Goal: Transaction & Acquisition: Book appointment/travel/reservation

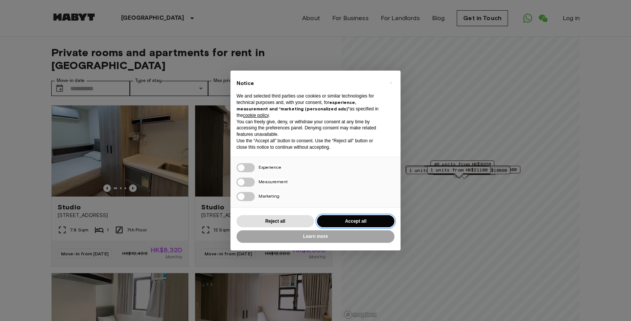
click at [354, 220] on button "Accept all" at bounding box center [355, 221] width 77 height 13
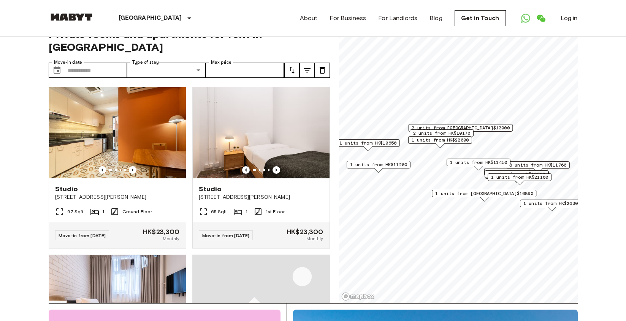
scroll to position [21, 0]
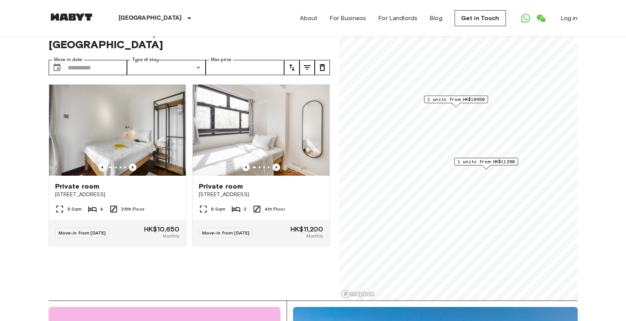
click at [498, 163] on span "1 units from HK$11200" at bounding box center [485, 161] width 57 height 7
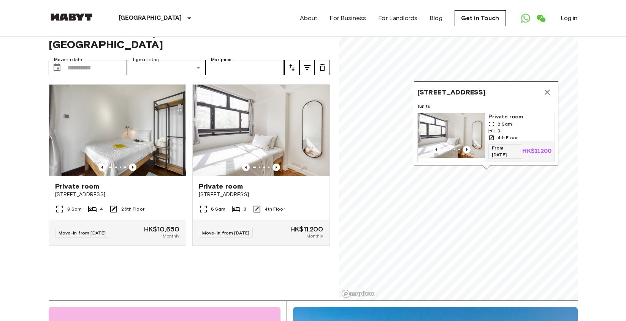
click at [547, 88] on icon "Map marker" at bounding box center [546, 92] width 9 height 9
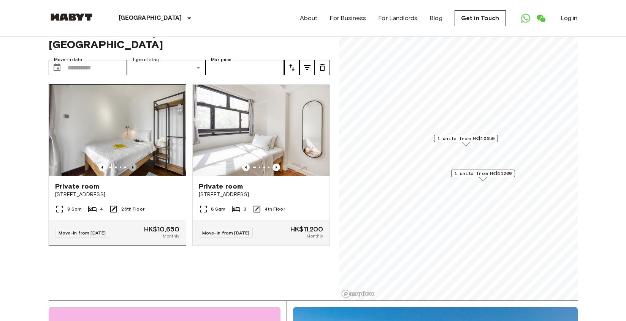
click at [132, 166] on icon "Previous image" at bounding box center [133, 167] width 2 height 3
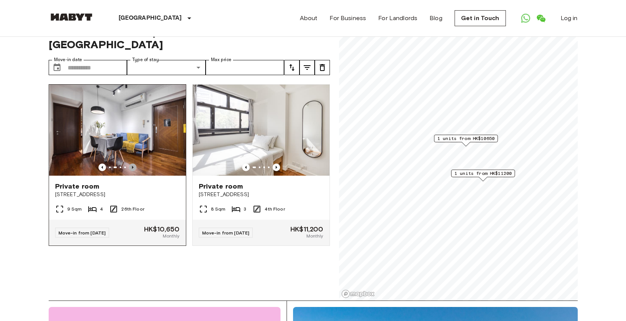
click at [132, 166] on icon "Previous image" at bounding box center [133, 167] width 2 height 3
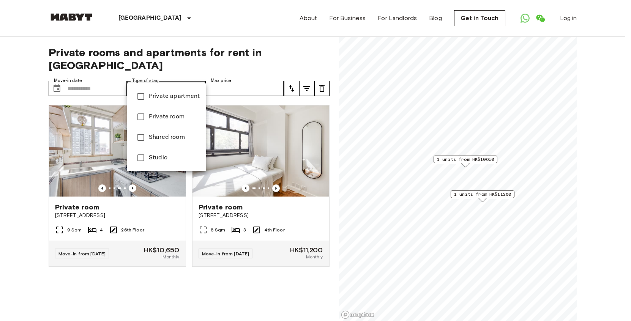
click at [175, 116] on span "Private room" at bounding box center [174, 116] width 51 height 9
type input "**********"
click at [170, 118] on span "Private room" at bounding box center [174, 116] width 51 height 9
click at [169, 99] on span "Private apartment" at bounding box center [174, 96] width 51 height 9
type input "**********"
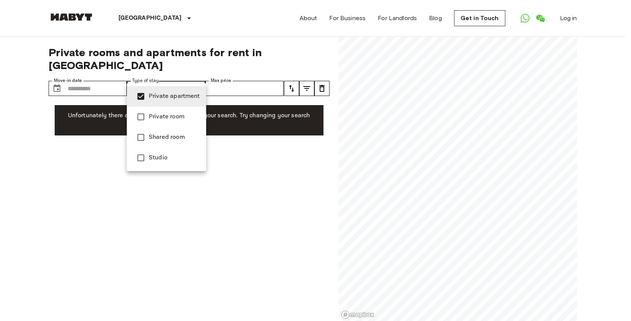
click at [171, 98] on span "Private apartment" at bounding box center [174, 96] width 51 height 9
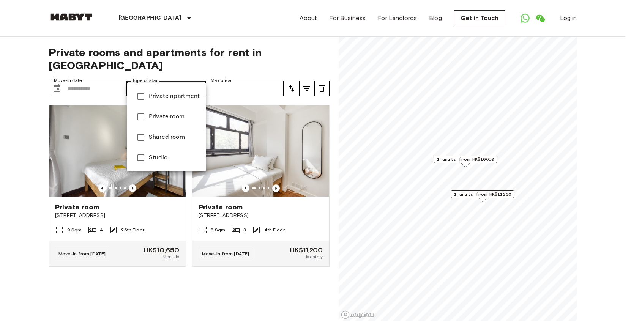
click at [169, 115] on span "Private room" at bounding box center [174, 116] width 51 height 9
click at [158, 157] on span "Studio" at bounding box center [174, 157] width 51 height 9
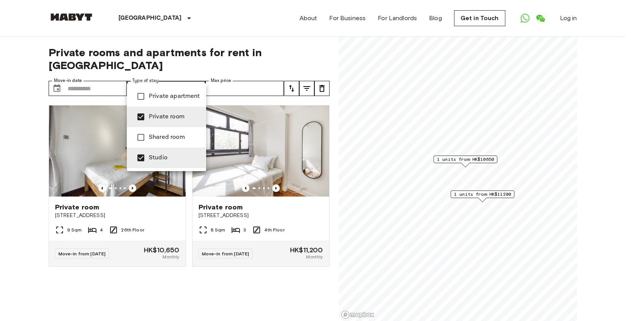
click at [191, 275] on div at bounding box center [315, 160] width 631 height 321
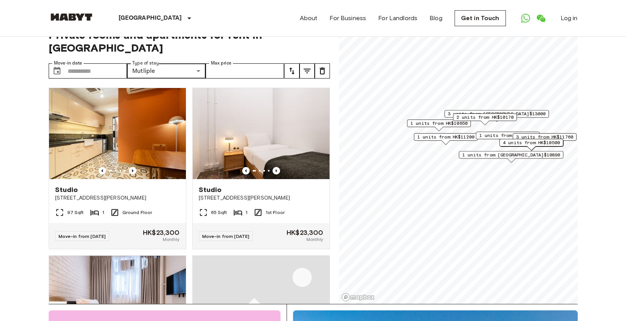
scroll to position [18, 0]
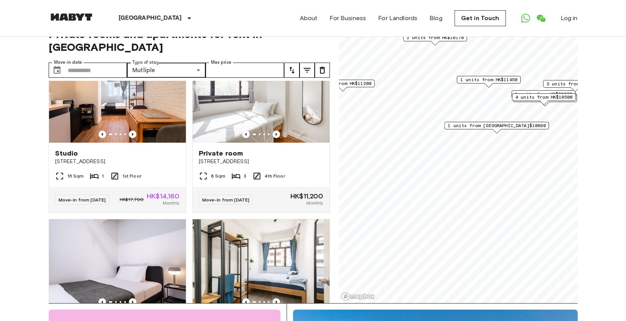
scroll to position [875, 0]
click at [80, 158] on div "Studio" at bounding box center [117, 153] width 125 height 9
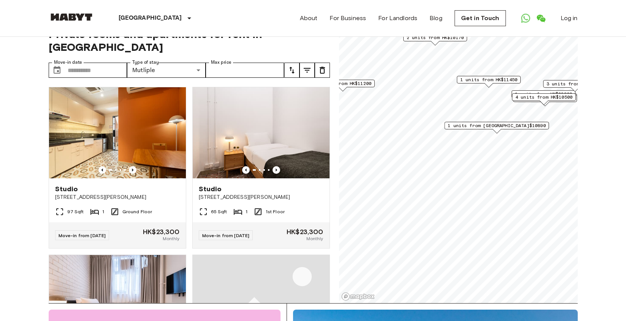
scroll to position [0, 0]
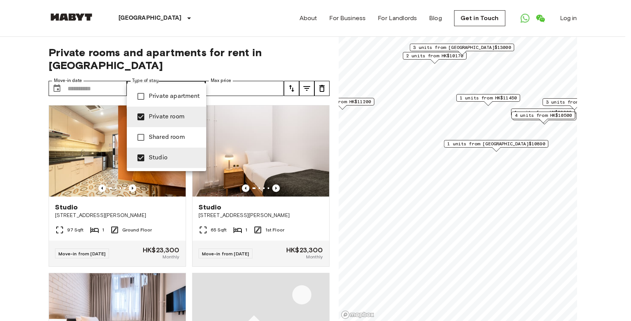
click at [166, 118] on span "Private room" at bounding box center [174, 116] width 51 height 9
type input "******"
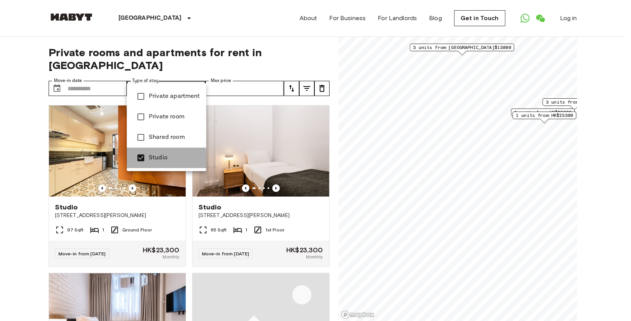
click at [158, 160] on span "Studio" at bounding box center [174, 157] width 51 height 9
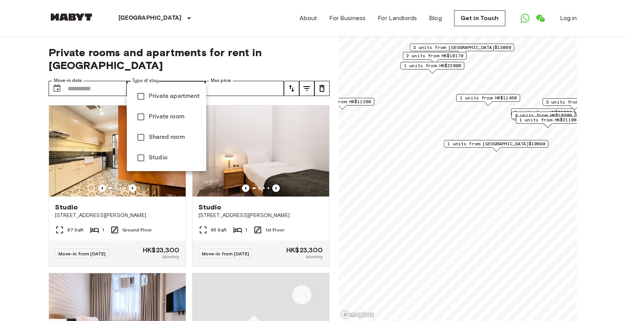
click at [80, 76] on div at bounding box center [315, 160] width 631 height 321
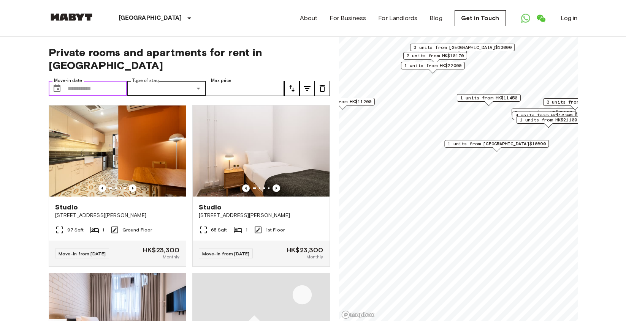
click at [77, 81] on input "Move-in date" at bounding box center [98, 88] width 60 height 15
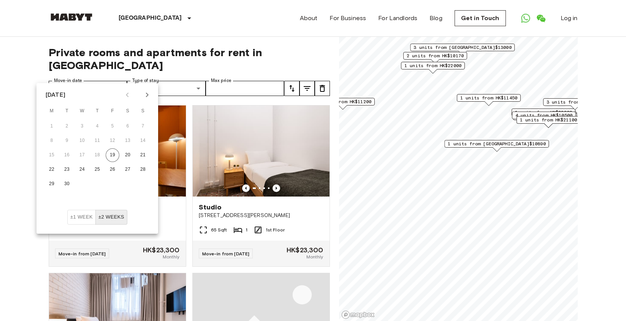
click at [149, 93] on icon "Next month" at bounding box center [146, 94] width 9 height 9
click at [82, 168] on button "22" at bounding box center [82, 170] width 14 height 14
type input "**********"
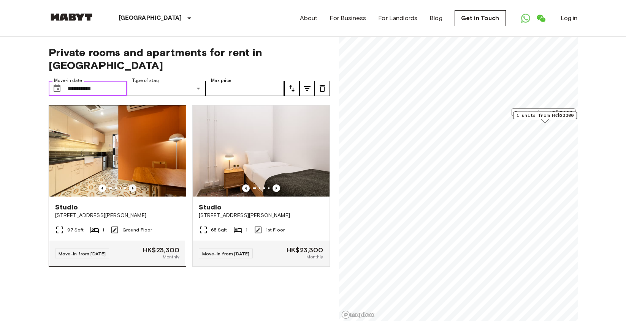
click at [131, 185] on icon "Previous image" at bounding box center [133, 189] width 8 height 8
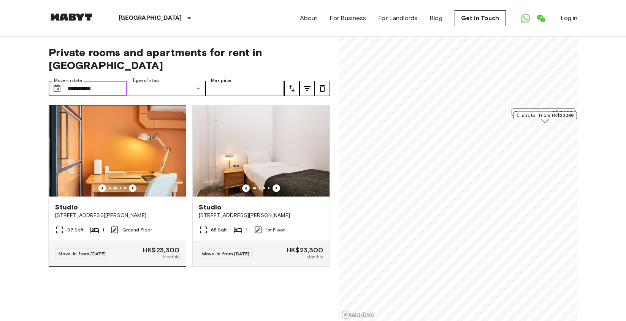
click at [131, 185] on icon "Previous image" at bounding box center [133, 189] width 8 height 8
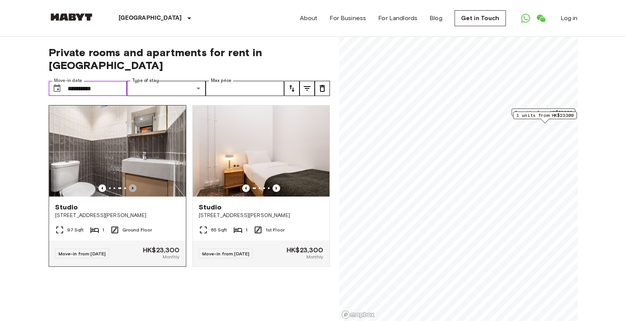
click at [131, 185] on icon "Previous image" at bounding box center [133, 189] width 8 height 8
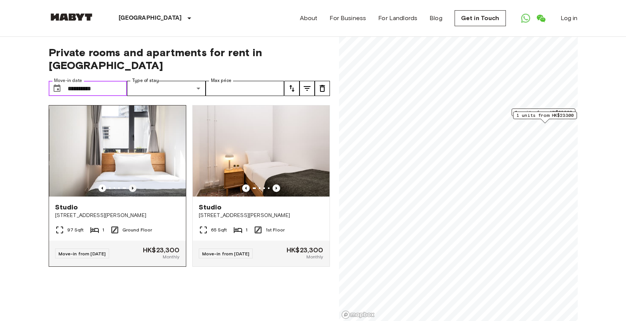
click at [131, 185] on icon "Previous image" at bounding box center [133, 189] width 8 height 8
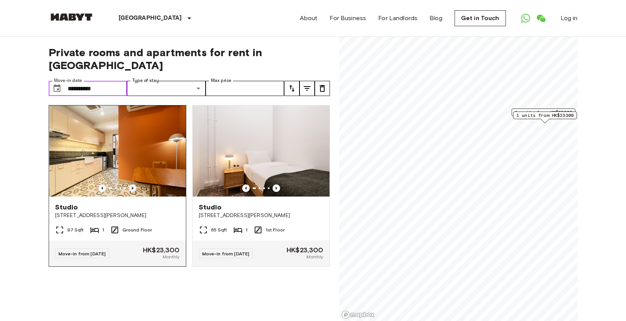
click at [131, 185] on icon "Previous image" at bounding box center [133, 189] width 8 height 8
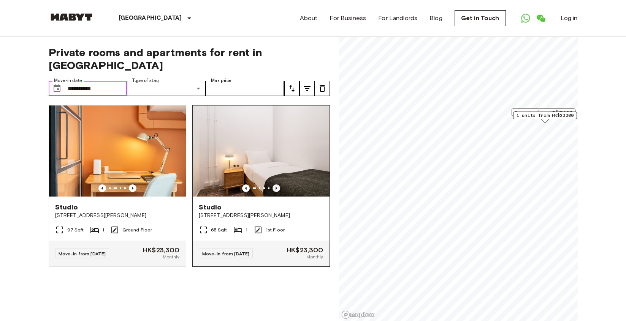
click at [273, 185] on icon "Previous image" at bounding box center [276, 189] width 8 height 8
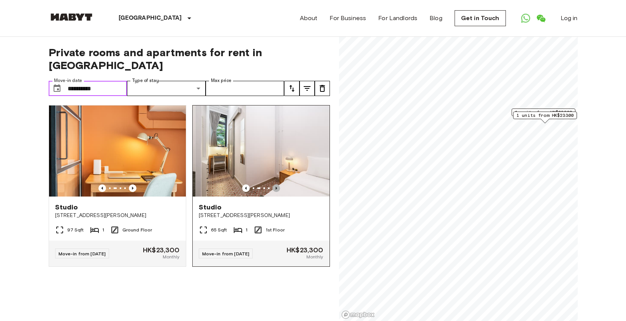
click at [273, 185] on icon "Previous image" at bounding box center [276, 189] width 8 height 8
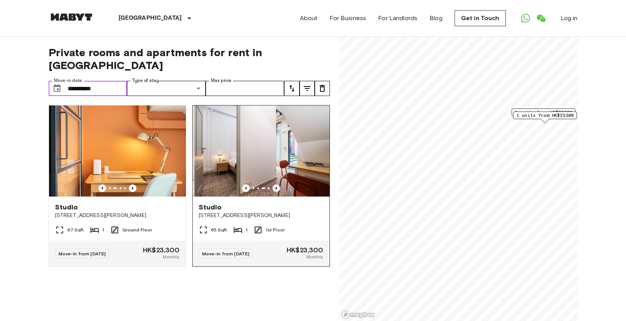
click at [273, 185] on icon "Previous image" at bounding box center [276, 189] width 8 height 8
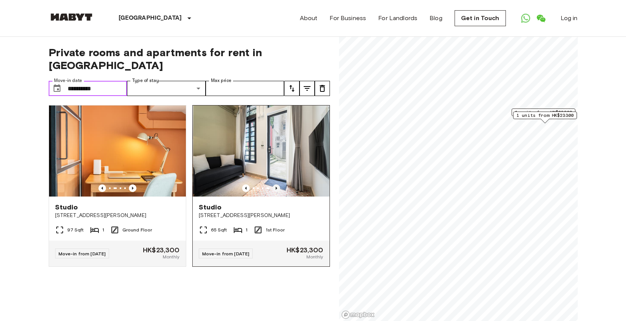
click at [273, 185] on icon "Previous image" at bounding box center [276, 189] width 8 height 8
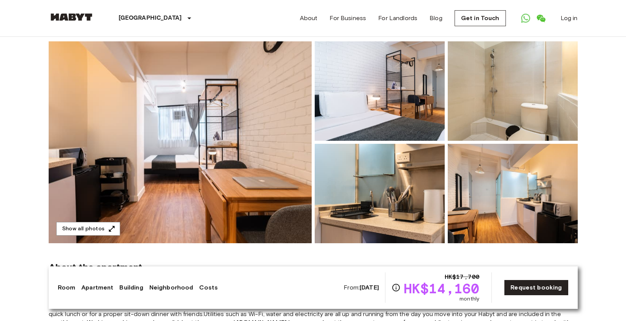
scroll to position [58, 0]
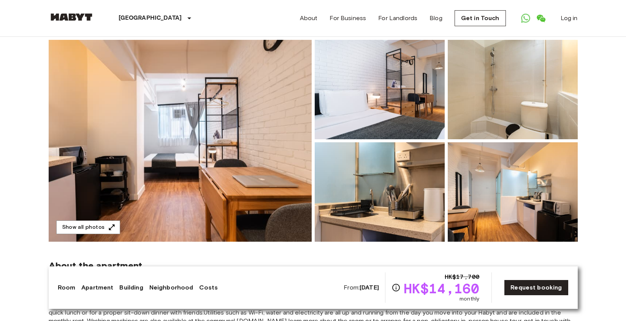
click at [359, 289] on b "[DATE]" at bounding box center [368, 287] width 19 height 7
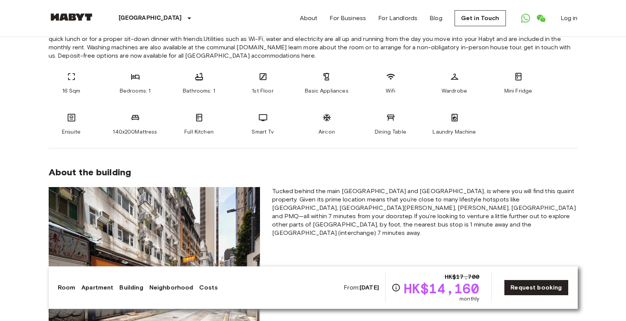
scroll to position [333, 0]
click at [359, 286] on b "[DATE]" at bounding box center [368, 287] width 19 height 7
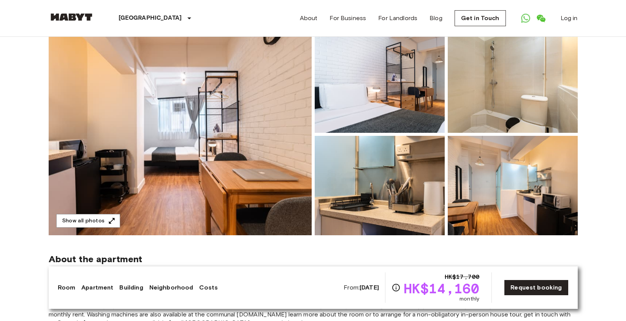
scroll to position [66, 0]
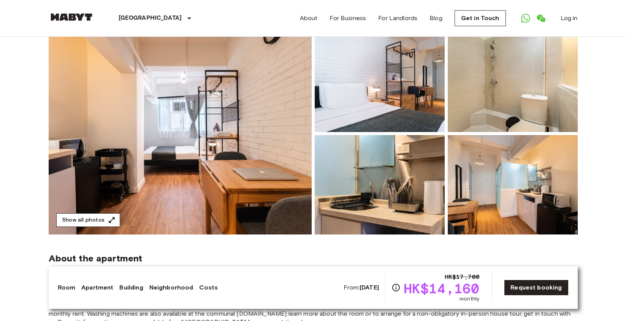
click at [109, 220] on icon "button" at bounding box center [112, 220] width 8 height 8
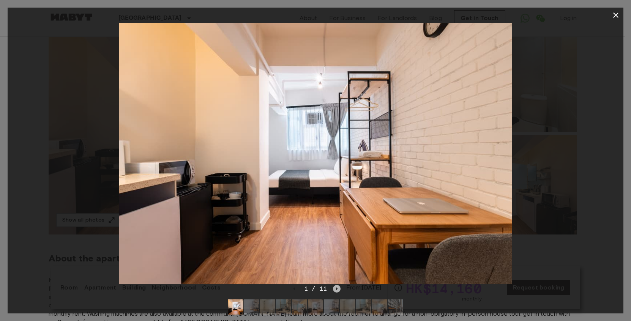
click at [338, 290] on icon "Next image" at bounding box center [337, 289] width 8 height 8
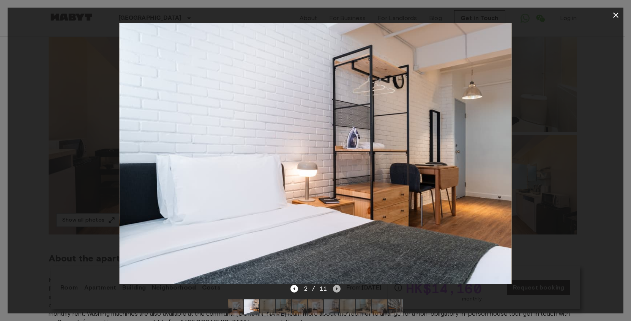
click at [338, 290] on icon "Next image" at bounding box center [337, 289] width 8 height 8
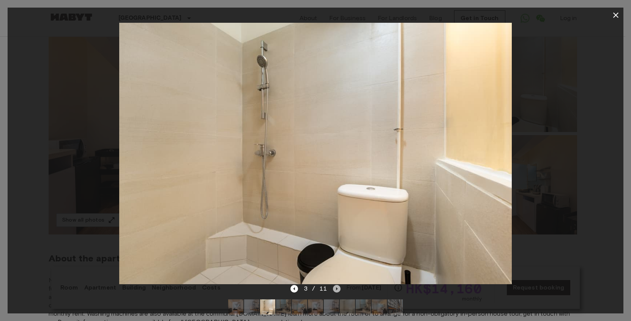
click at [338, 289] on icon "Next image" at bounding box center [337, 289] width 8 height 8
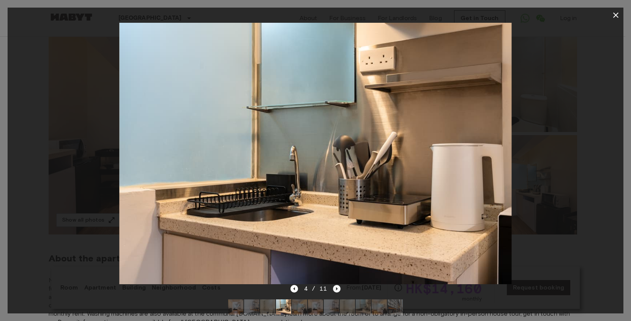
click at [338, 289] on icon "Next image" at bounding box center [337, 289] width 8 height 8
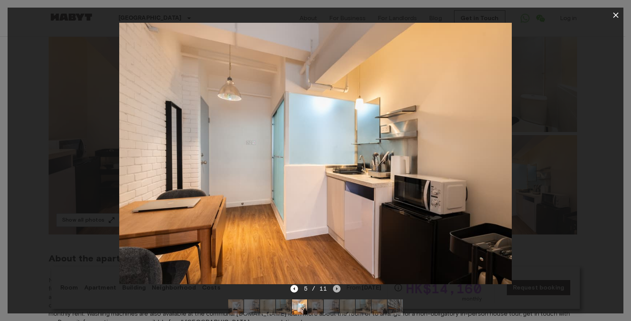
click at [338, 289] on icon "Next image" at bounding box center [337, 289] width 8 height 8
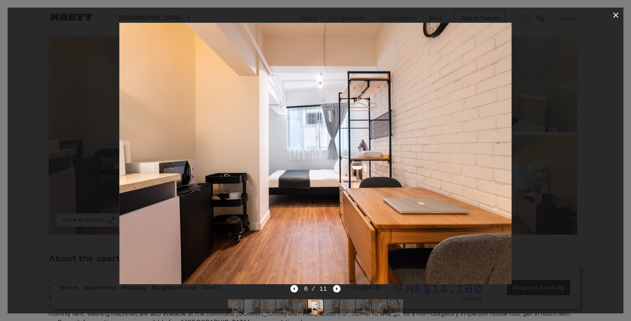
click at [338, 289] on icon "Next image" at bounding box center [337, 289] width 8 height 8
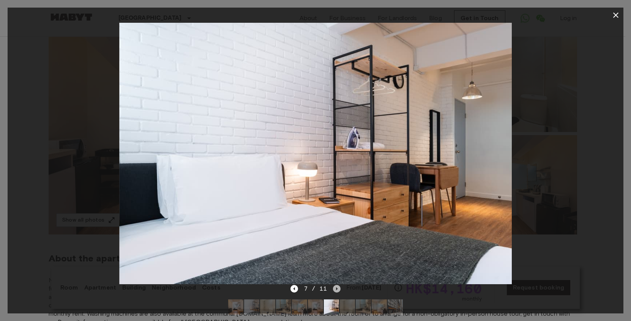
click at [338, 289] on icon "Next image" at bounding box center [337, 289] width 8 height 8
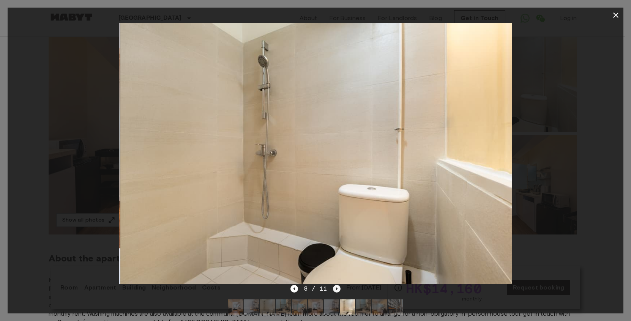
click at [338, 289] on icon "Next image" at bounding box center [337, 289] width 8 height 8
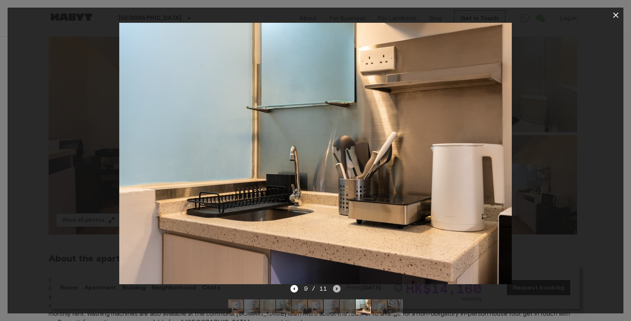
click at [338, 289] on icon "Next image" at bounding box center [337, 289] width 8 height 8
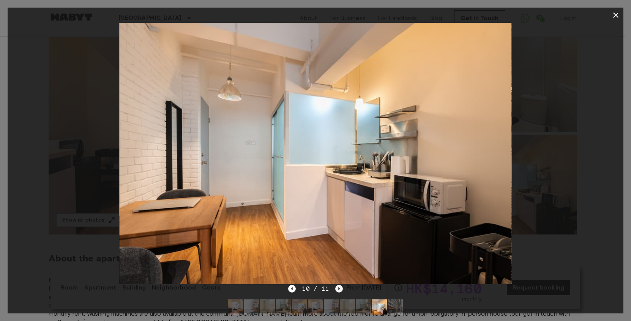
click at [338, 289] on icon "Next image" at bounding box center [339, 289] width 8 height 8
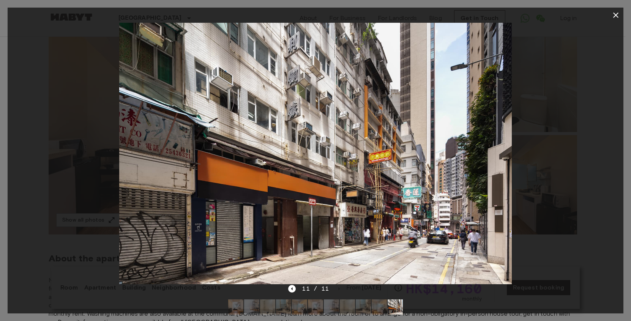
click at [618, 15] on icon "button" at bounding box center [615, 15] width 9 height 9
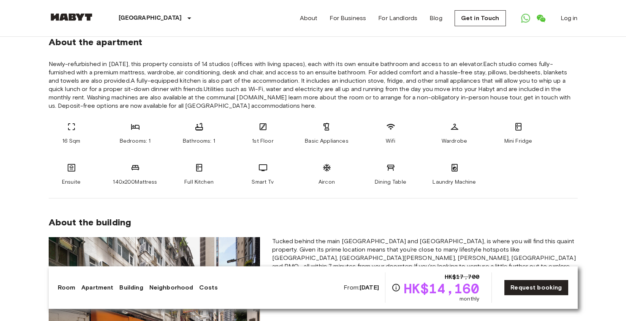
scroll to position [278, 0]
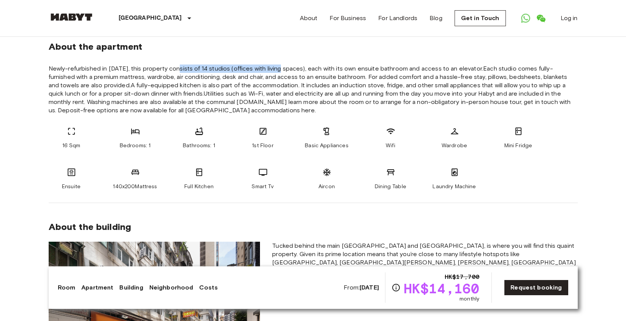
drag, startPoint x: 179, startPoint y: 68, endPoint x: 282, endPoint y: 67, distance: 102.9
click at [282, 67] on span "Newly-refurbished in [DATE], this property consists of 14 studios (offices with…" at bounding box center [313, 90] width 529 height 50
click at [293, 74] on span "Newly-refurbished in [DATE], this property consists of 14 studios (offices with…" at bounding box center [313, 90] width 529 height 50
drag, startPoint x: 240, startPoint y: 68, endPoint x: 313, endPoint y: 68, distance: 72.5
click at [313, 68] on span "Newly-refurbished in [DATE], this property consists of 14 studios (offices with…" at bounding box center [313, 90] width 529 height 50
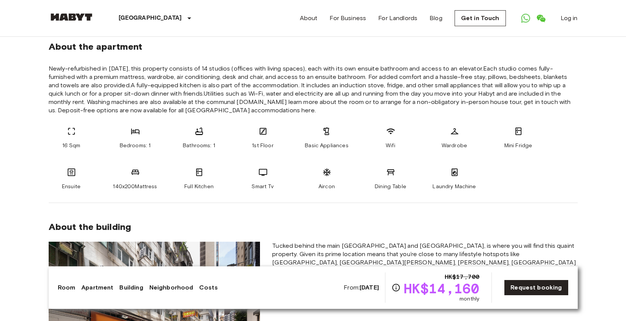
click at [241, 80] on span "Newly-refurbished in [DATE], this property consists of 14 studios (offices with…" at bounding box center [313, 90] width 529 height 50
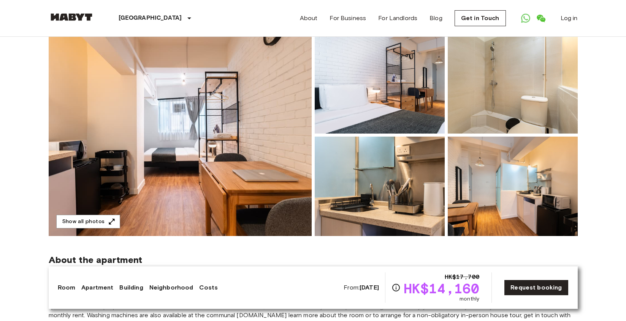
scroll to position [0, 0]
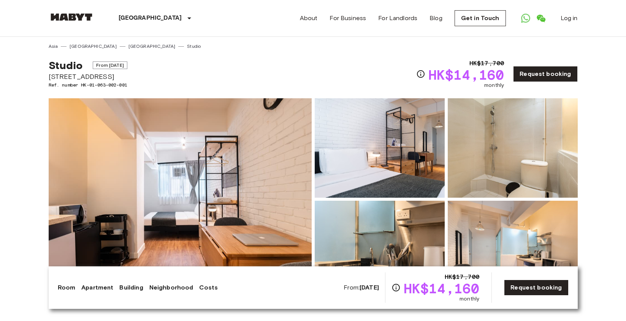
click at [255, 179] on img at bounding box center [180, 199] width 263 height 202
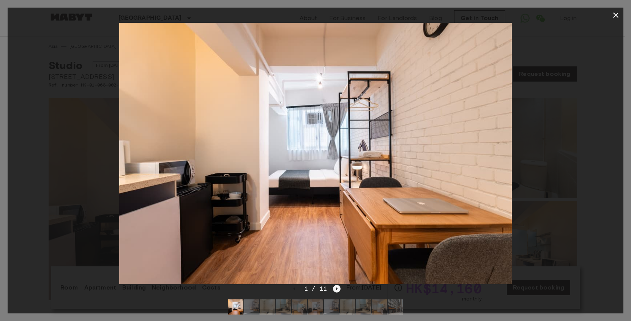
click at [339, 290] on icon "Next image" at bounding box center [337, 289] width 8 height 8
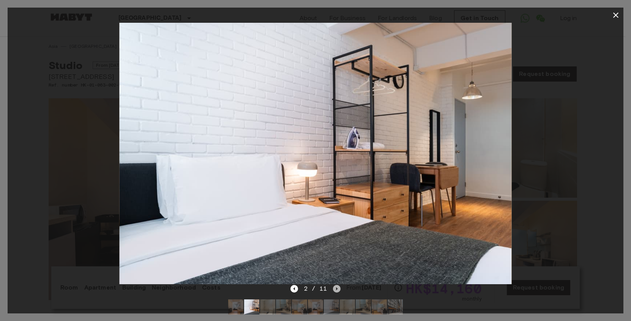
click at [339, 290] on icon "Next image" at bounding box center [337, 289] width 8 height 8
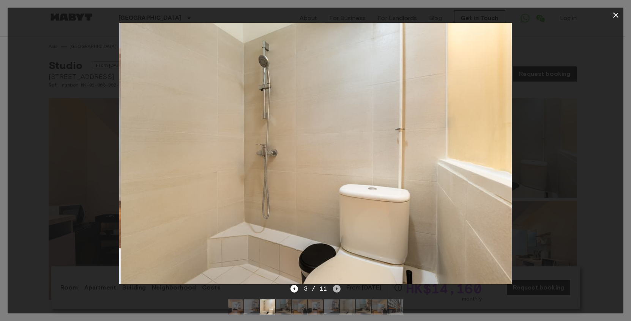
click at [339, 290] on icon "Next image" at bounding box center [337, 289] width 8 height 8
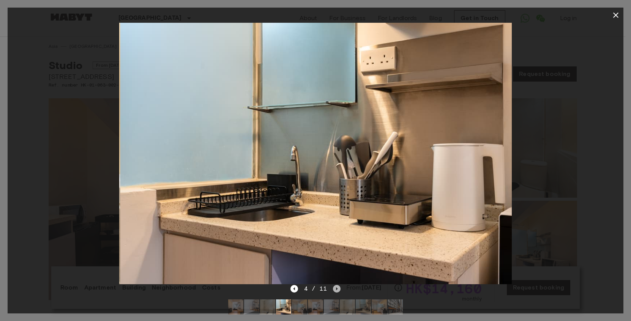
click at [339, 290] on icon "Next image" at bounding box center [337, 289] width 8 height 8
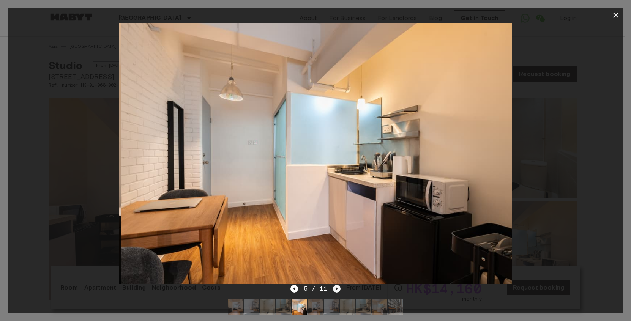
click at [339, 290] on icon "Next image" at bounding box center [337, 289] width 8 height 8
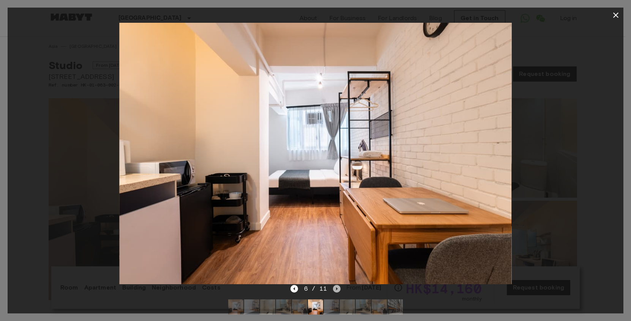
click at [338, 291] on icon "Next image" at bounding box center [337, 289] width 8 height 8
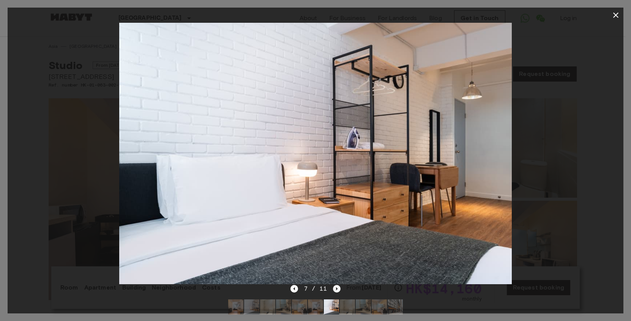
click at [338, 291] on icon "Next image" at bounding box center [337, 289] width 8 height 8
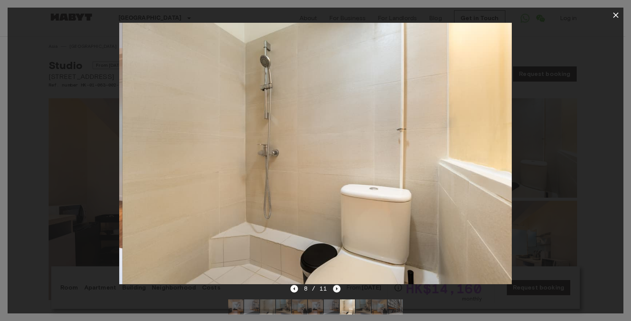
click at [338, 291] on icon "Next image" at bounding box center [337, 289] width 8 height 8
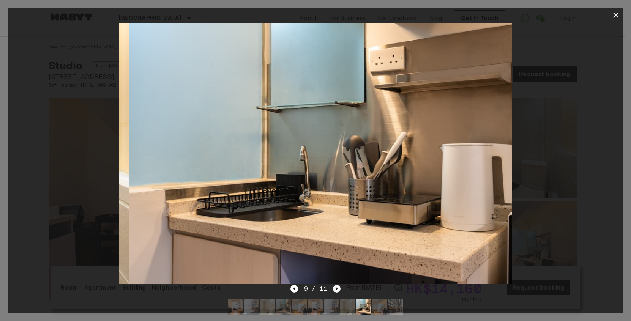
click at [338, 291] on icon "Next image" at bounding box center [337, 289] width 8 height 8
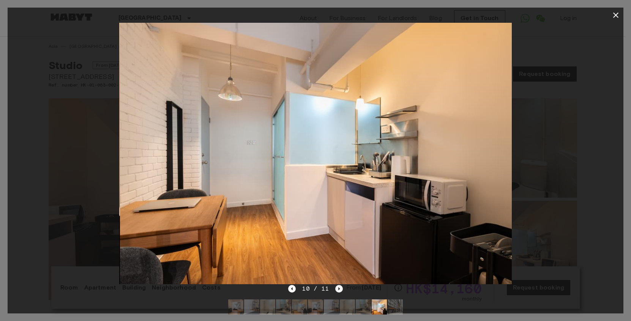
click at [338, 291] on icon "Next image" at bounding box center [339, 289] width 8 height 8
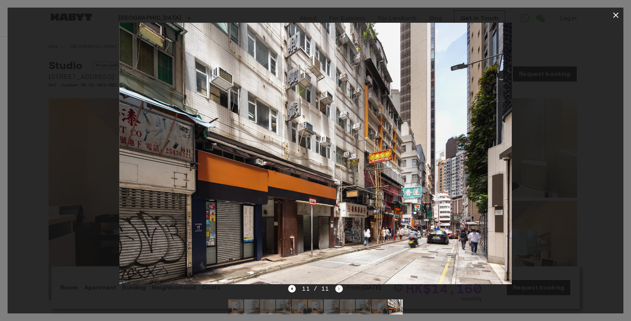
click at [338, 291] on div "11 / 11" at bounding box center [315, 288] width 54 height 9
click at [295, 291] on icon "Previous image" at bounding box center [292, 289] width 8 height 8
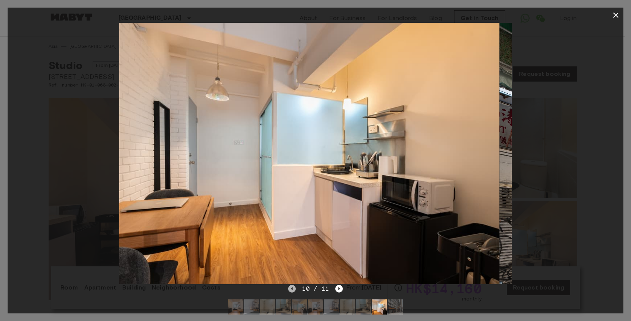
click at [294, 289] on icon "Previous image" at bounding box center [292, 289] width 8 height 8
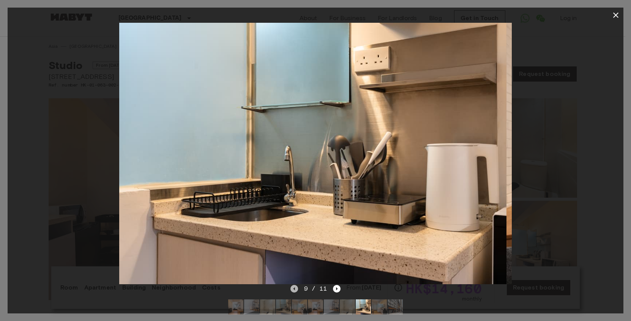
click at [294, 289] on icon "Previous image" at bounding box center [295, 289] width 8 height 8
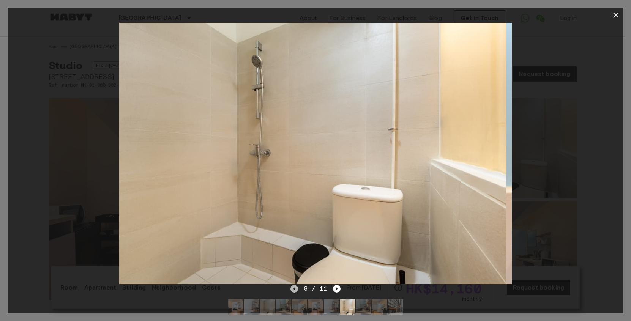
click at [294, 289] on icon "Previous image" at bounding box center [295, 289] width 8 height 8
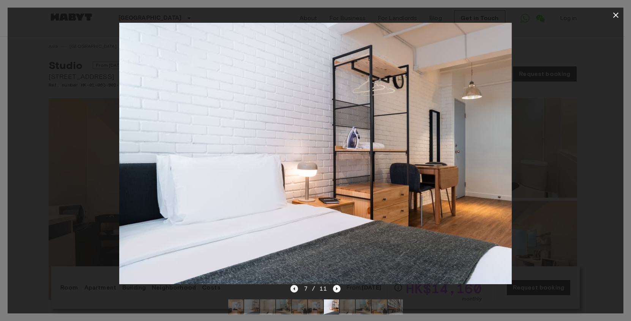
click at [294, 289] on icon "Previous image" at bounding box center [295, 289] width 8 height 8
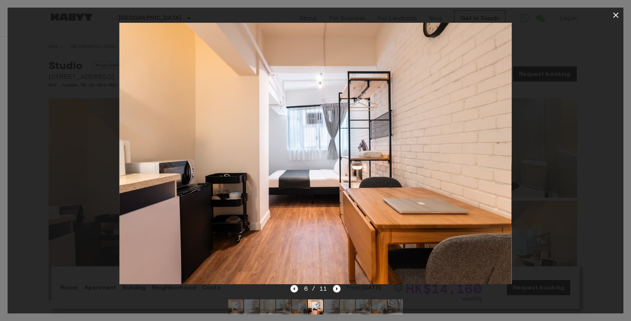
click at [295, 292] on icon "Previous image" at bounding box center [295, 289] width 8 height 8
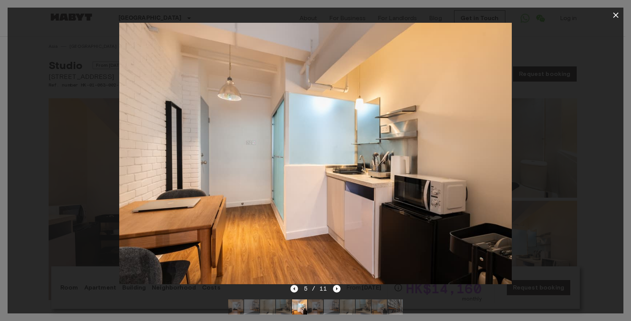
click at [295, 289] on icon "Previous image" at bounding box center [294, 289] width 2 height 3
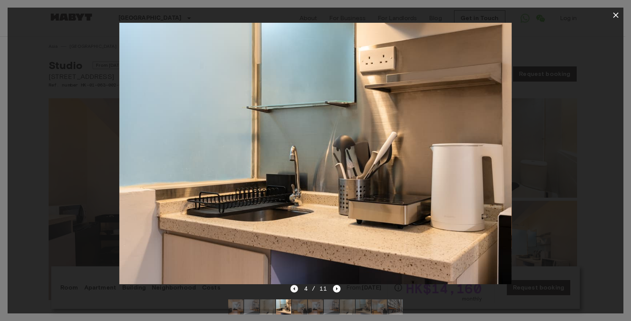
click at [295, 289] on icon "Previous image" at bounding box center [294, 289] width 2 height 3
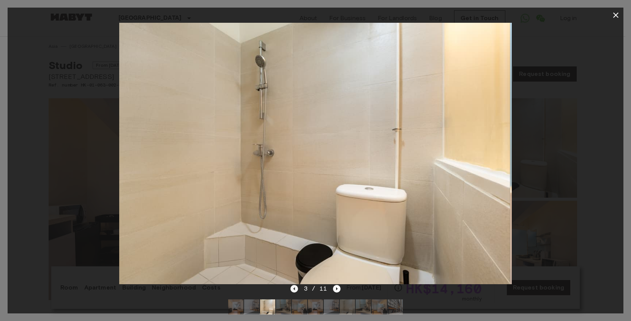
click at [295, 289] on icon "Previous image" at bounding box center [294, 289] width 2 height 3
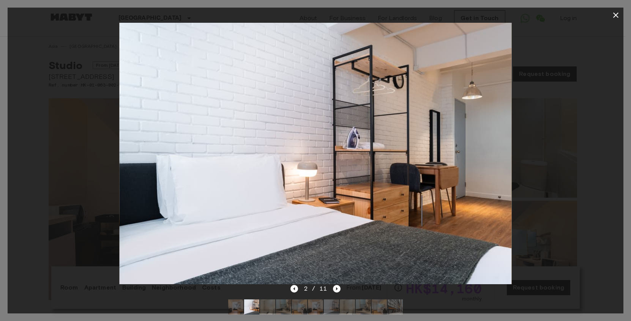
click at [618, 16] on icon "button" at bounding box center [615, 15] width 9 height 9
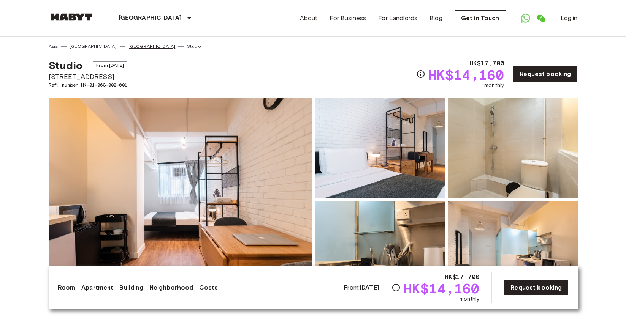
click at [128, 46] on link "[GEOGRAPHIC_DATA]" at bounding box center [151, 46] width 47 height 7
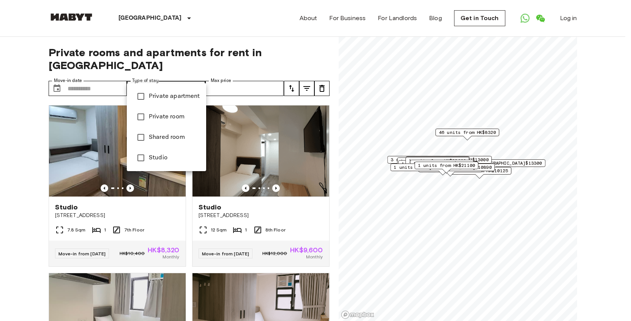
click at [32, 134] on div at bounding box center [315, 160] width 631 height 321
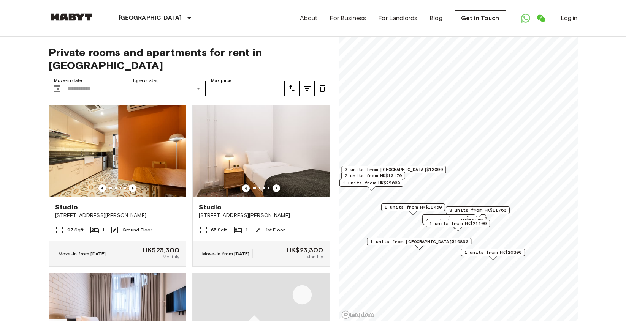
click at [419, 242] on span "1 units from [GEOGRAPHIC_DATA]$10890" at bounding box center [419, 242] width 98 height 7
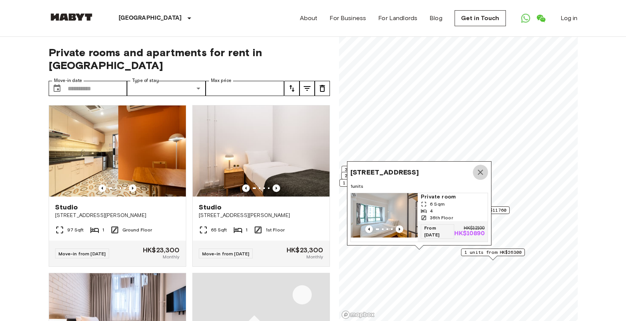
click at [480, 168] on icon "Map marker" at bounding box center [480, 172] width 9 height 9
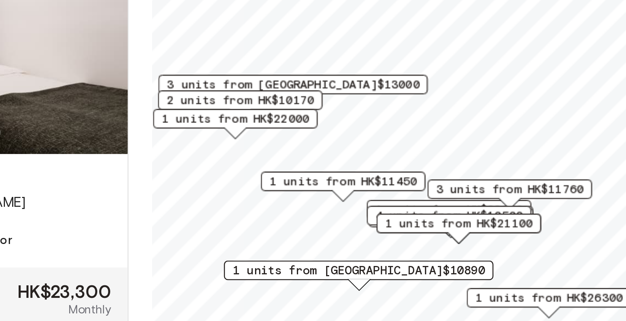
click at [464, 218] on span "4 units from HK$10500" at bounding box center [453, 220] width 57 height 7
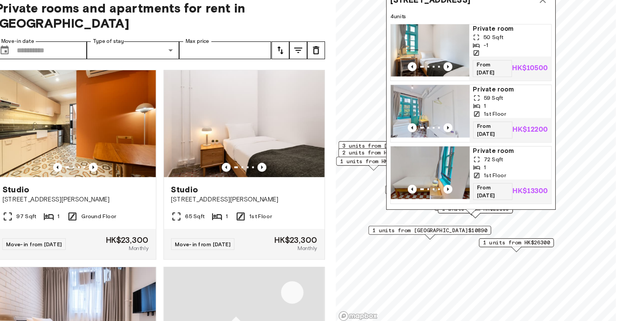
click at [362, 184] on span "1 units from HK$22000" at bounding box center [370, 183] width 57 height 7
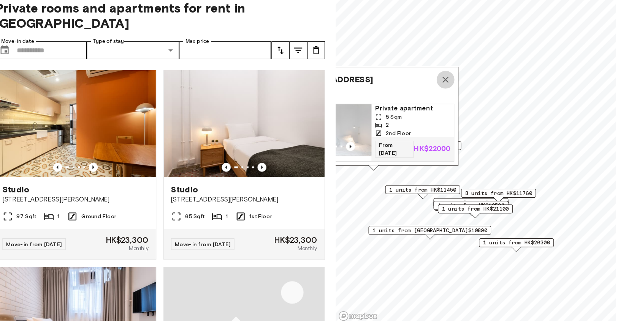
click at [431, 111] on icon "Map marker" at bounding box center [432, 113] width 5 height 5
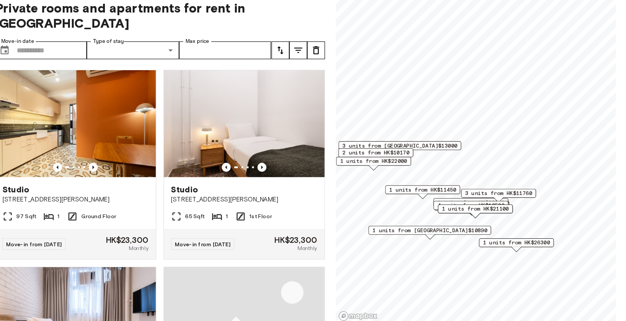
click at [370, 175] on span "2 units from HK$10170" at bounding box center [372, 175] width 57 height 7
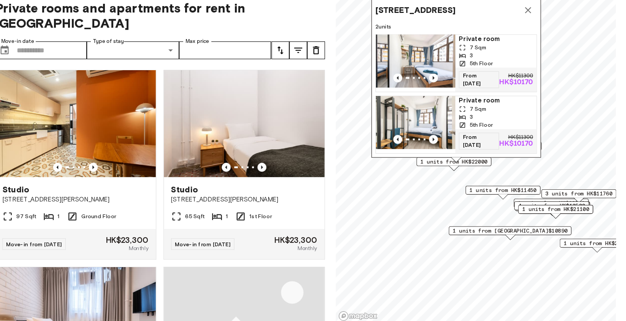
click at [433, 189] on div "1 units from HK$22000" at bounding box center [439, 186] width 64 height 12
click at [424, 185] on span "1 units from HK$22000" at bounding box center [439, 183] width 57 height 7
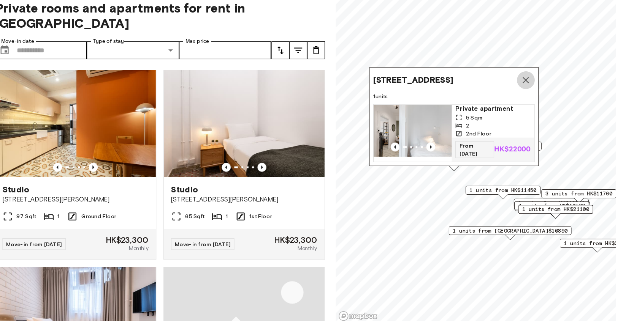
click at [500, 111] on icon "Map marker" at bounding box center [500, 113] width 5 height 5
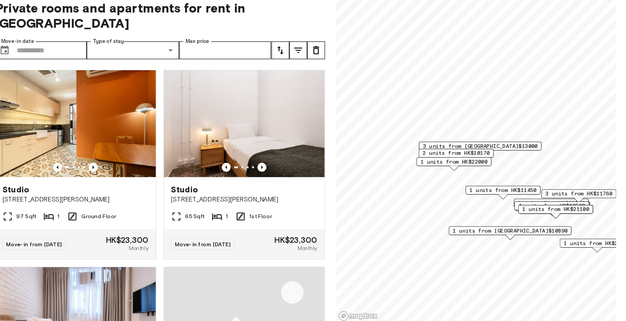
click at [482, 169] on span "3 units from [GEOGRAPHIC_DATA]$13000" at bounding box center [462, 170] width 98 height 7
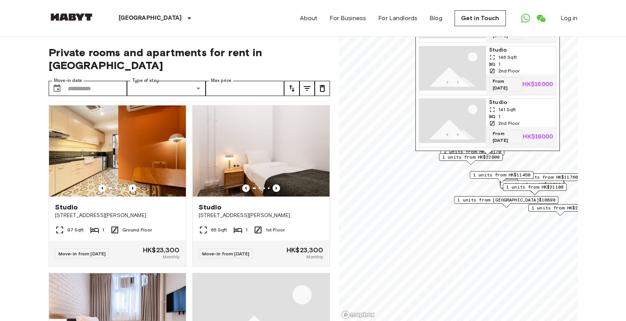
scroll to position [7, 0]
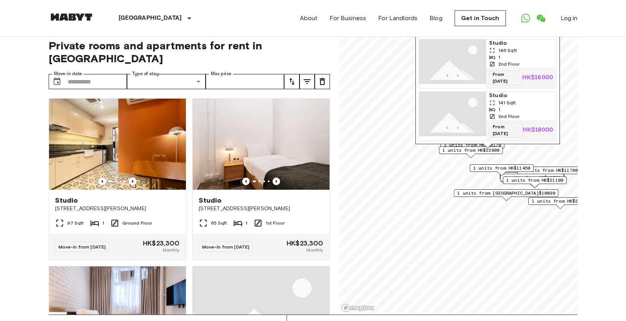
click at [474, 170] on span "1 units from HK$11450" at bounding box center [500, 168] width 57 height 7
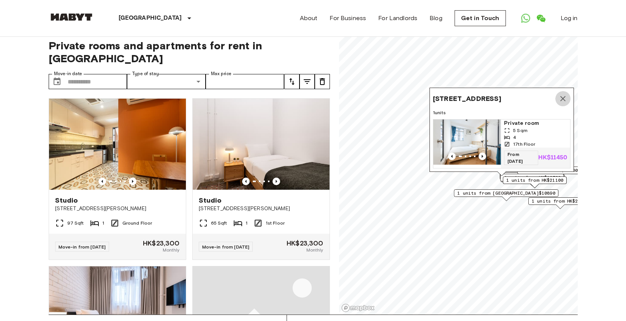
click at [563, 94] on icon "Map marker" at bounding box center [562, 98] width 9 height 9
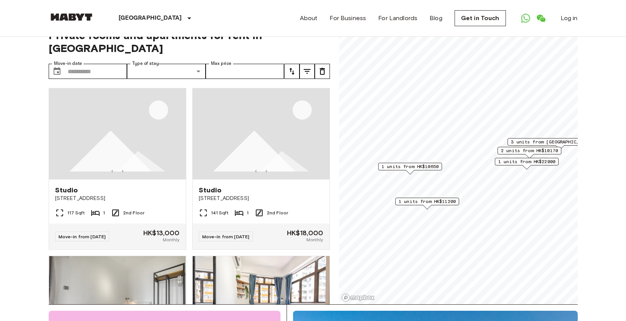
scroll to position [11, 0]
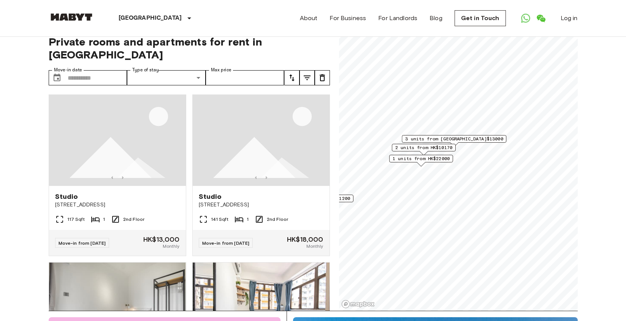
drag, startPoint x: 515, startPoint y: 169, endPoint x: 409, endPoint y: 160, distance: 106.0
click at [409, 160] on span "1 units from HK$22000" at bounding box center [420, 158] width 57 height 7
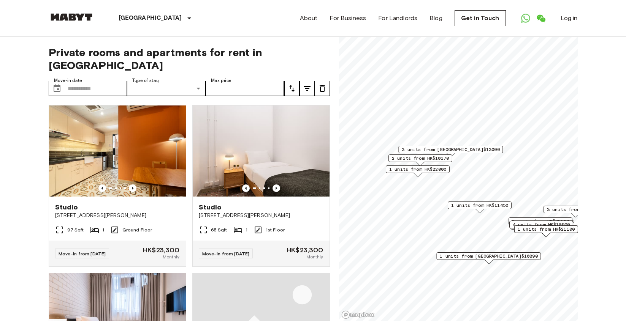
click at [455, 149] on span "3 units from [GEOGRAPHIC_DATA]$13000" at bounding box center [450, 149] width 98 height 7
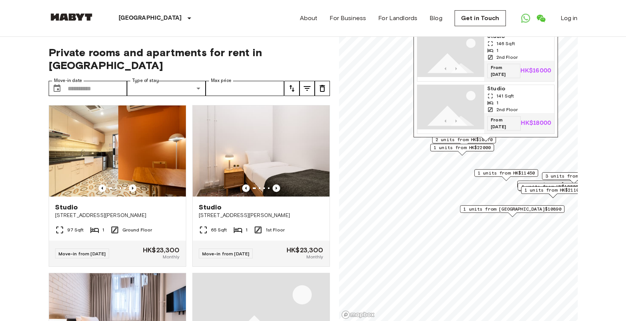
drag, startPoint x: 599, startPoint y: 104, endPoint x: 596, endPoint y: 71, distance: 33.2
